Goal: Task Accomplishment & Management: Manage account settings

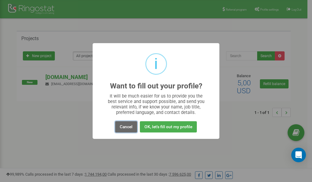
click at [127, 128] on button "Cancel" at bounding box center [126, 126] width 22 height 11
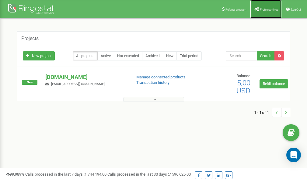
click at [261, 7] on link "Profile settings" at bounding box center [265, 9] width 31 height 18
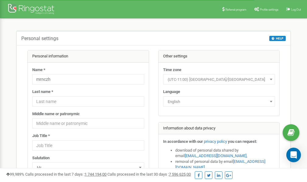
scroll to position [30, 0]
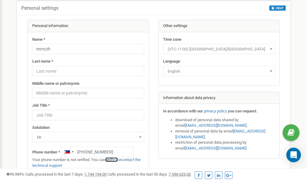
click at [116, 159] on link "verify it" at bounding box center [111, 160] width 12 height 5
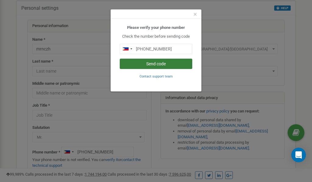
click at [160, 64] on button "Send code" at bounding box center [156, 64] width 72 height 10
